Goal: Task Accomplishment & Management: Manage account settings

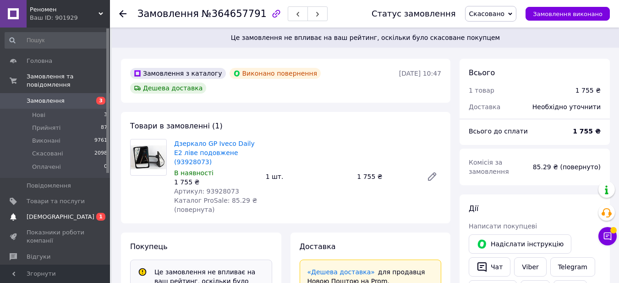
click at [60, 213] on span "[DEMOGRAPHIC_DATA]" at bounding box center [61, 217] width 68 height 8
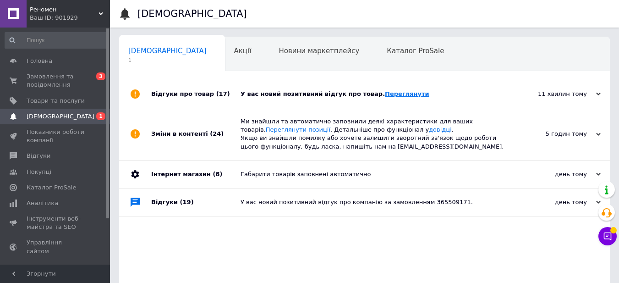
click at [385, 92] on link "Переглянути" at bounding box center [407, 93] width 44 height 7
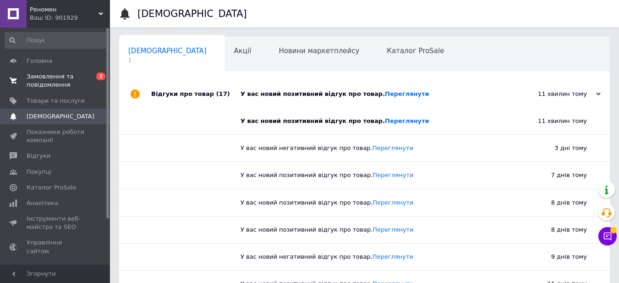
click at [75, 80] on span "Замовлення та повідомлення" at bounding box center [56, 80] width 58 height 17
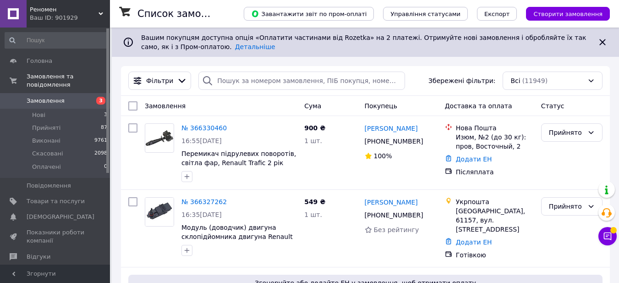
click at [61, 97] on span "Замовлення" at bounding box center [56, 101] width 58 height 8
click at [77, 93] on link "Замовлення 3" at bounding box center [56, 101] width 113 height 16
